Goal: Navigation & Orientation: Find specific page/section

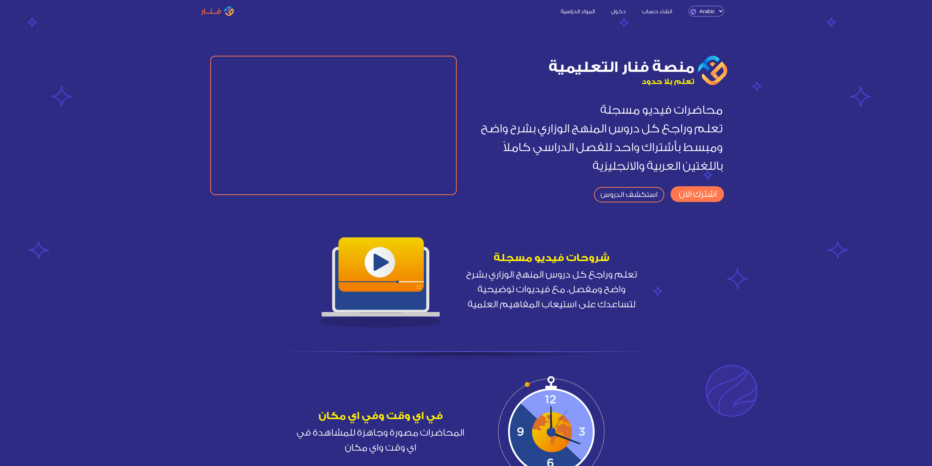
click at [622, 11] on link "دخول" at bounding box center [618, 11] width 29 height 8
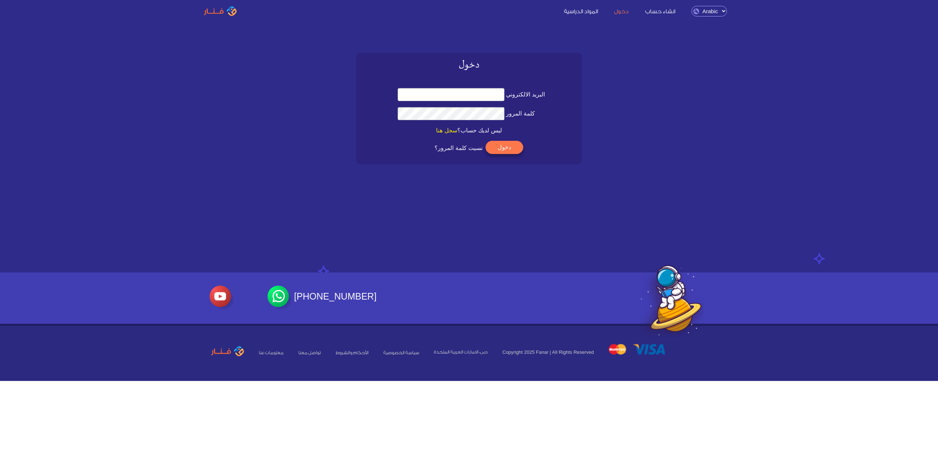
click at [666, 11] on link "انشاء حساب" at bounding box center [660, 11] width 45 height 8
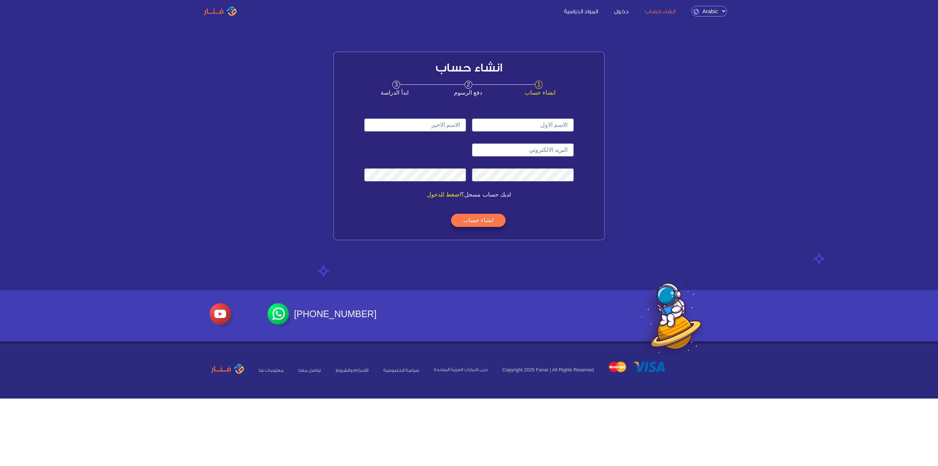
click at [583, 13] on link "المواد الدراسية" at bounding box center [580, 11] width 49 height 8
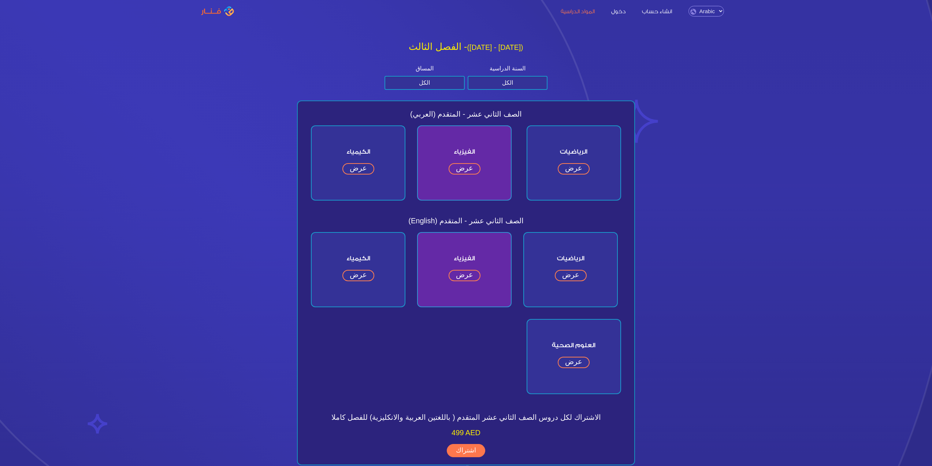
click at [711, 13] on select "English Arabic" at bounding box center [707, 11] width 36 height 11
click at [639, 90] on div "المساق الكل متقدم عام السنة الدراسية الكل الصف الثاني عشر الصف الحادي عشر الصف …" at bounding box center [466, 77] width 350 height 26
click at [217, 10] on img at bounding box center [217, 11] width 33 height 10
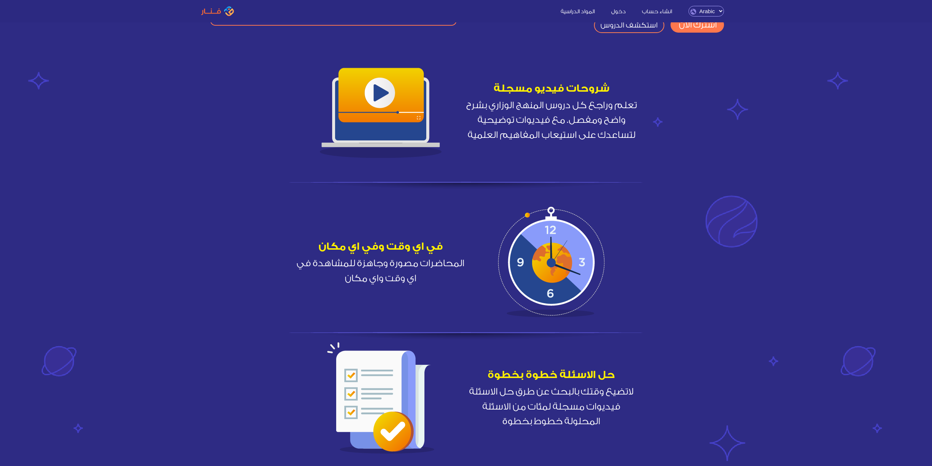
scroll to position [183, 0]
